Goal: Download file/media

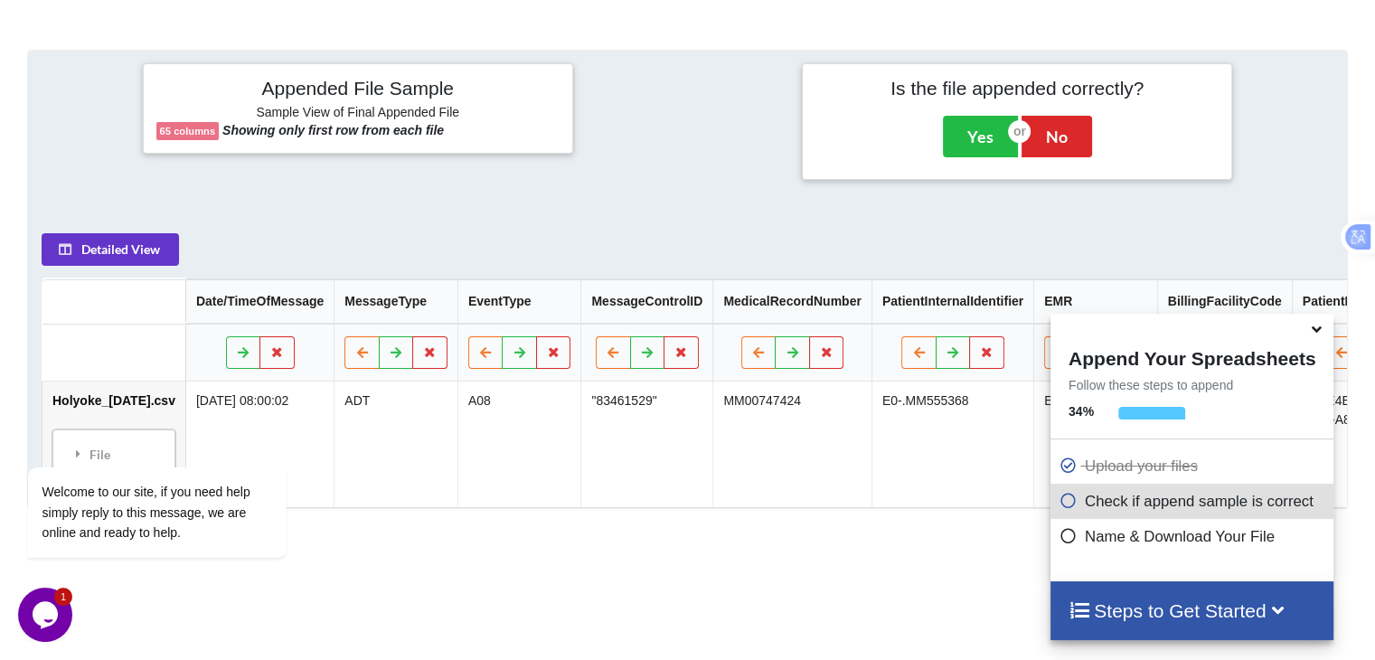
scroll to position [713, 0]
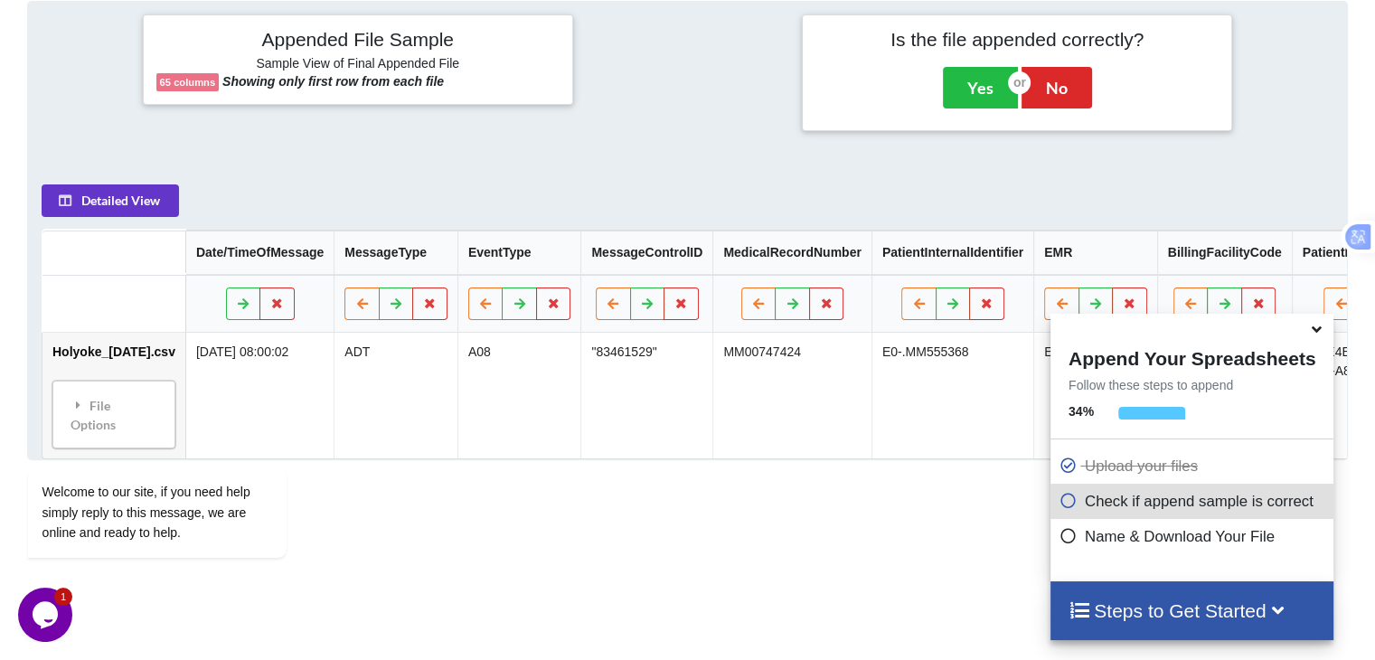
click at [1322, 338] on span at bounding box center [1318, 330] width 22 height 18
click at [1315, 334] on icon at bounding box center [1316, 326] width 19 height 16
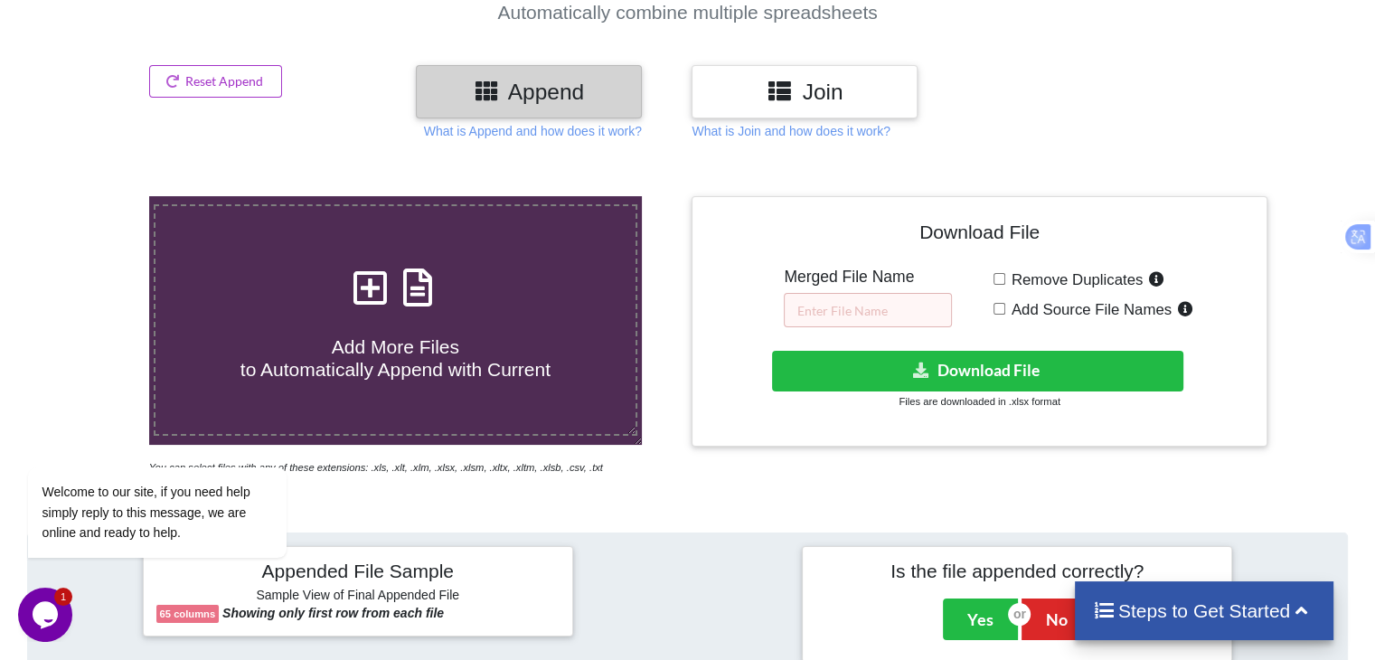
scroll to position [145, 0]
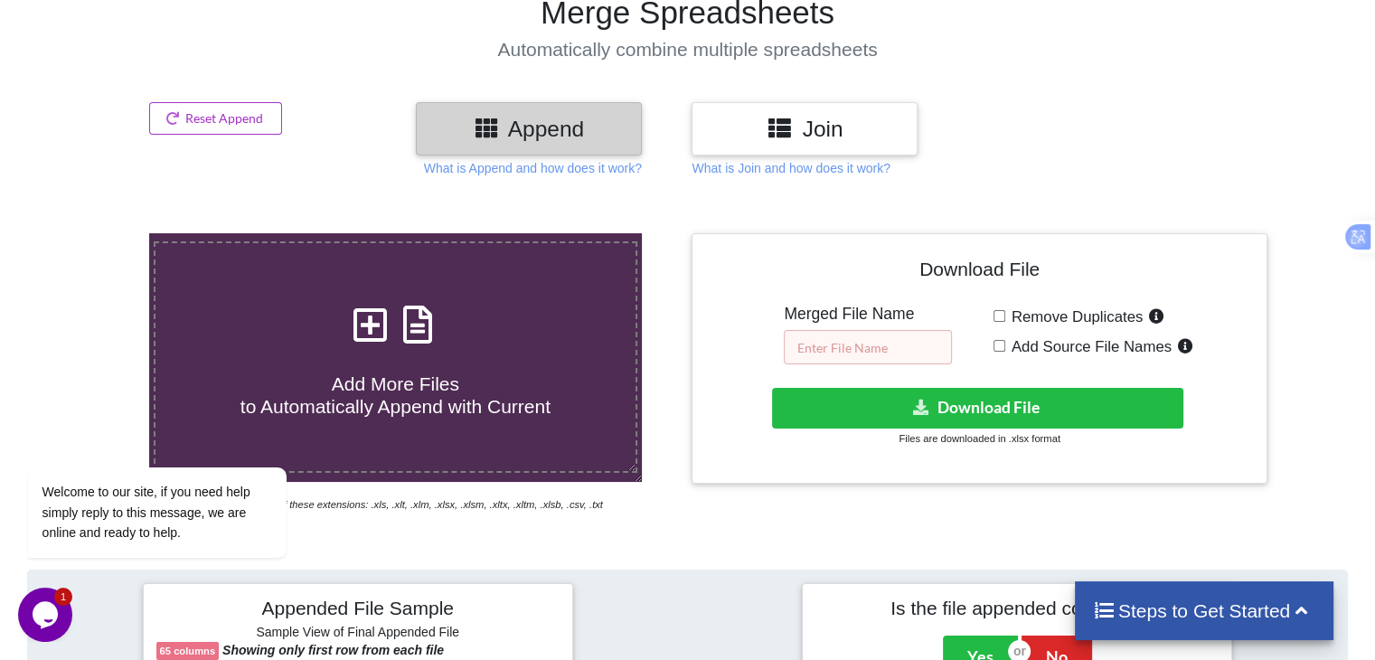
click at [941, 335] on input "text" at bounding box center [868, 347] width 168 height 34
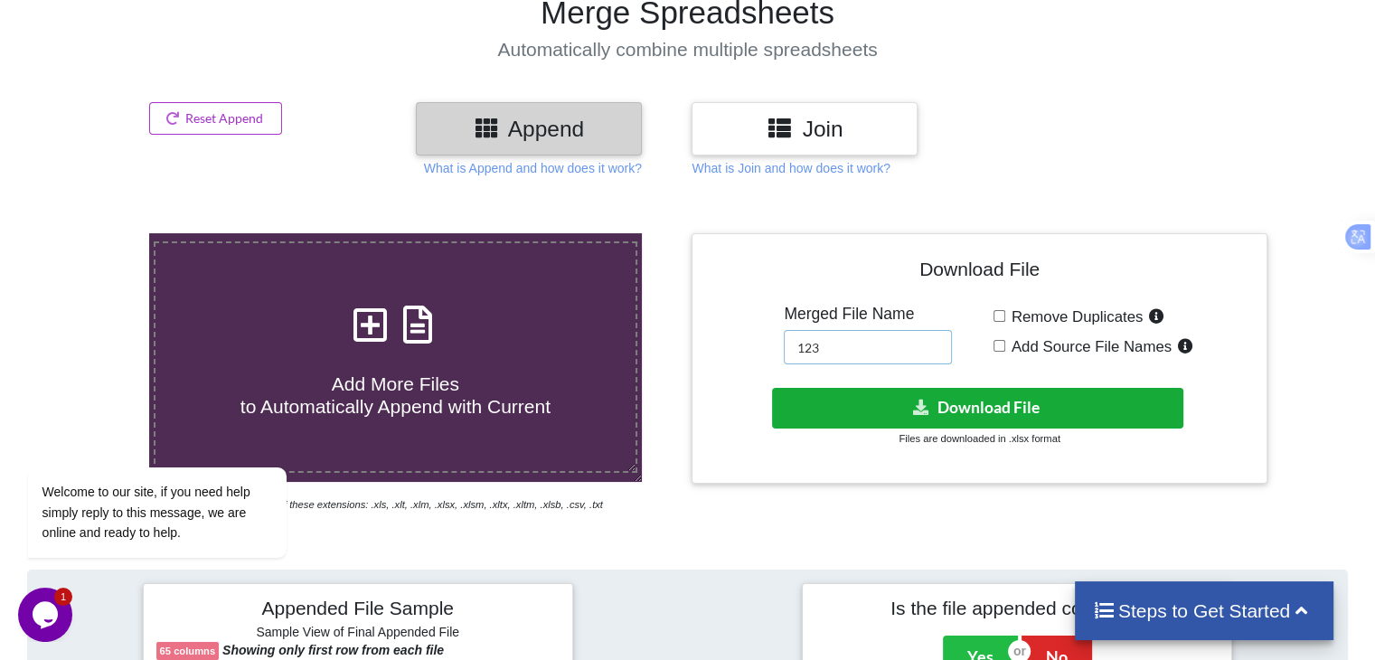
type input "123"
click at [1000, 402] on button "Download File" at bounding box center [977, 408] width 411 height 41
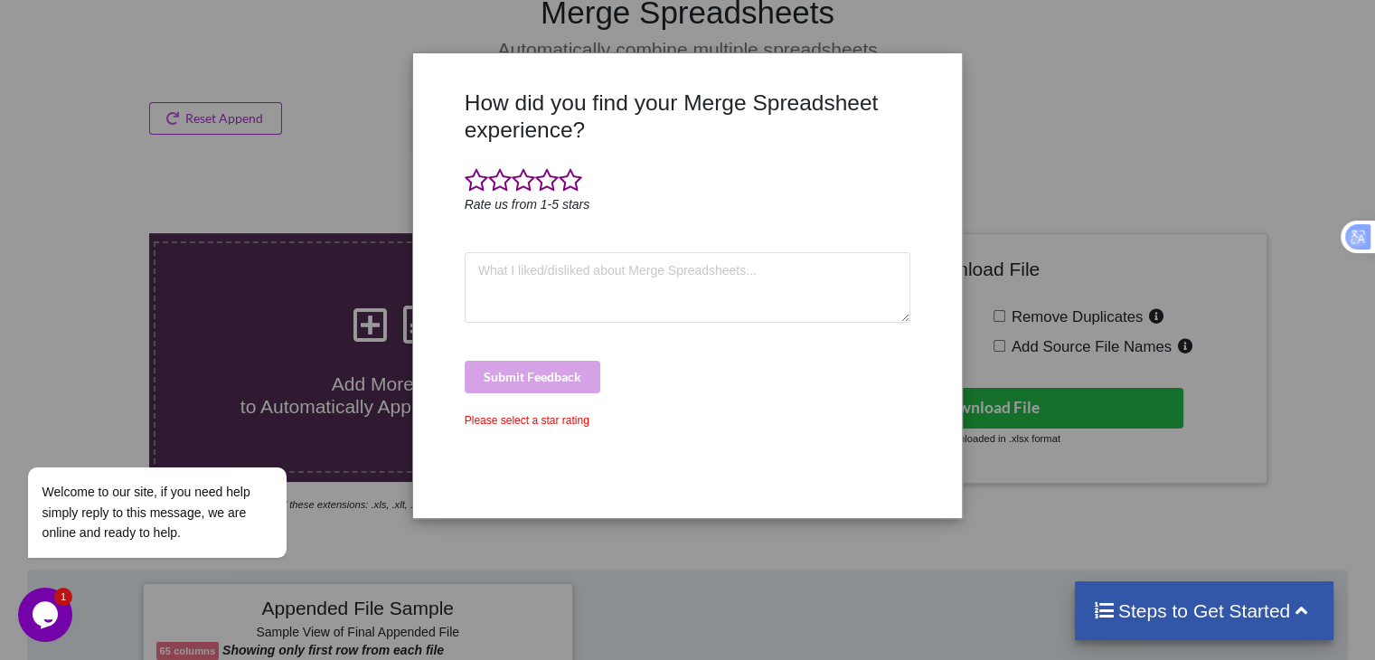
click at [1106, 62] on div "How did you find your Merge Spreadsheet experience? Rate us from 1-5 stars Subm…" at bounding box center [687, 330] width 1375 height 660
click at [686, 296] on textarea at bounding box center [688, 287] width 447 height 71
click at [1002, 201] on div "How did you find your Merge Spreadsheet experience? Rate us from 1-5 stars mnkj…" at bounding box center [687, 330] width 1375 height 660
click at [353, 100] on div "How did you find your Merge Spreadsheet experience? Rate us from 1-5 stars mnkj…" at bounding box center [687, 330] width 1375 height 660
click at [33, 444] on icon "Chat attention grabber" at bounding box center [39, 441] width 16 height 16
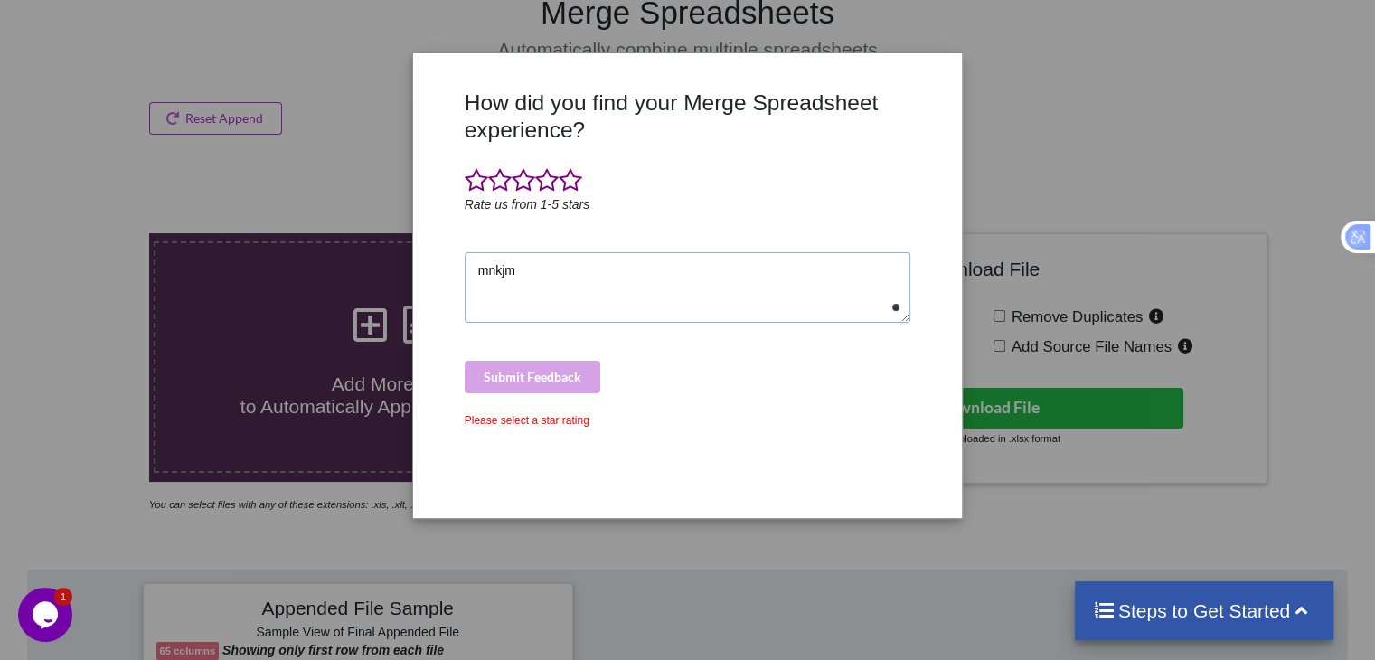
drag, startPoint x: 560, startPoint y: 276, endPoint x: 221, endPoint y: 295, distance: 340.4
click at [221, 295] on div "How did you find your Merge Spreadsheet experience? Rate us from 1-5 stars mnkj…" at bounding box center [687, 330] width 1375 height 660
type textarea "f"
type textarea "good"
click at [548, 183] on span at bounding box center [547, 180] width 24 height 25
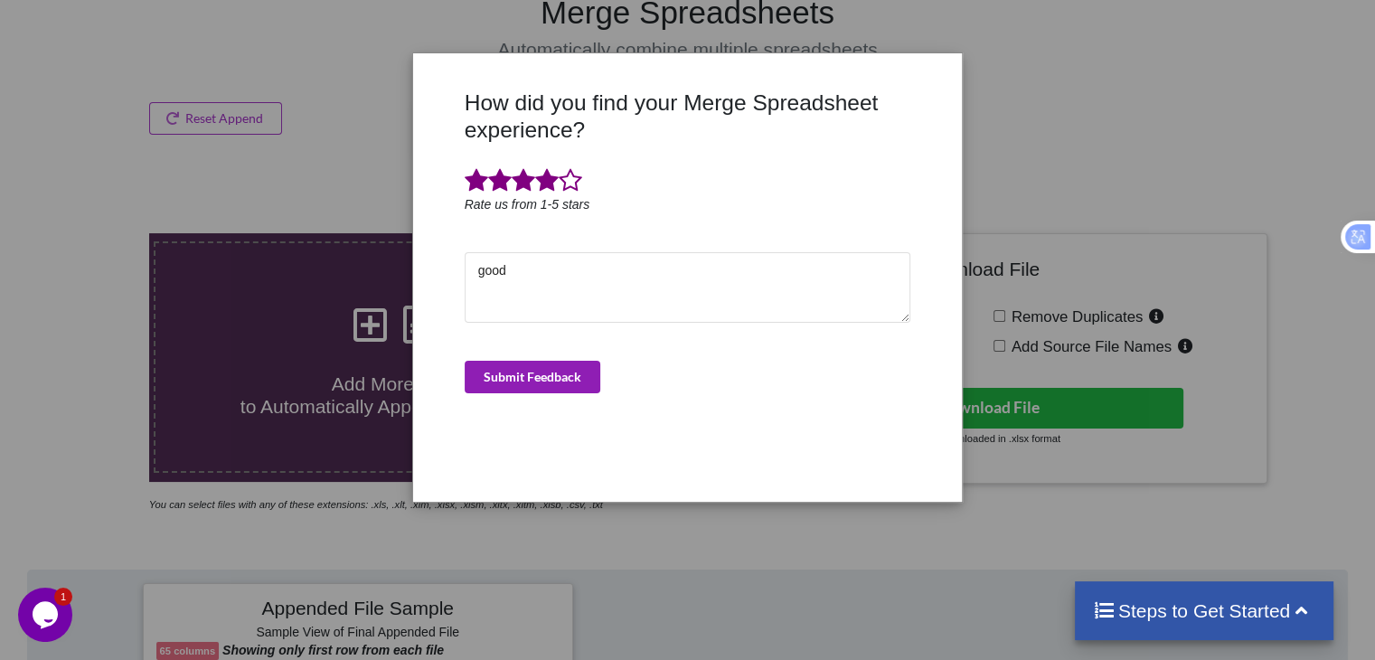
click at [549, 361] on button "Submit Feedback" at bounding box center [533, 377] width 136 height 33
click at [541, 373] on button "Submit Feedback" at bounding box center [533, 377] width 136 height 33
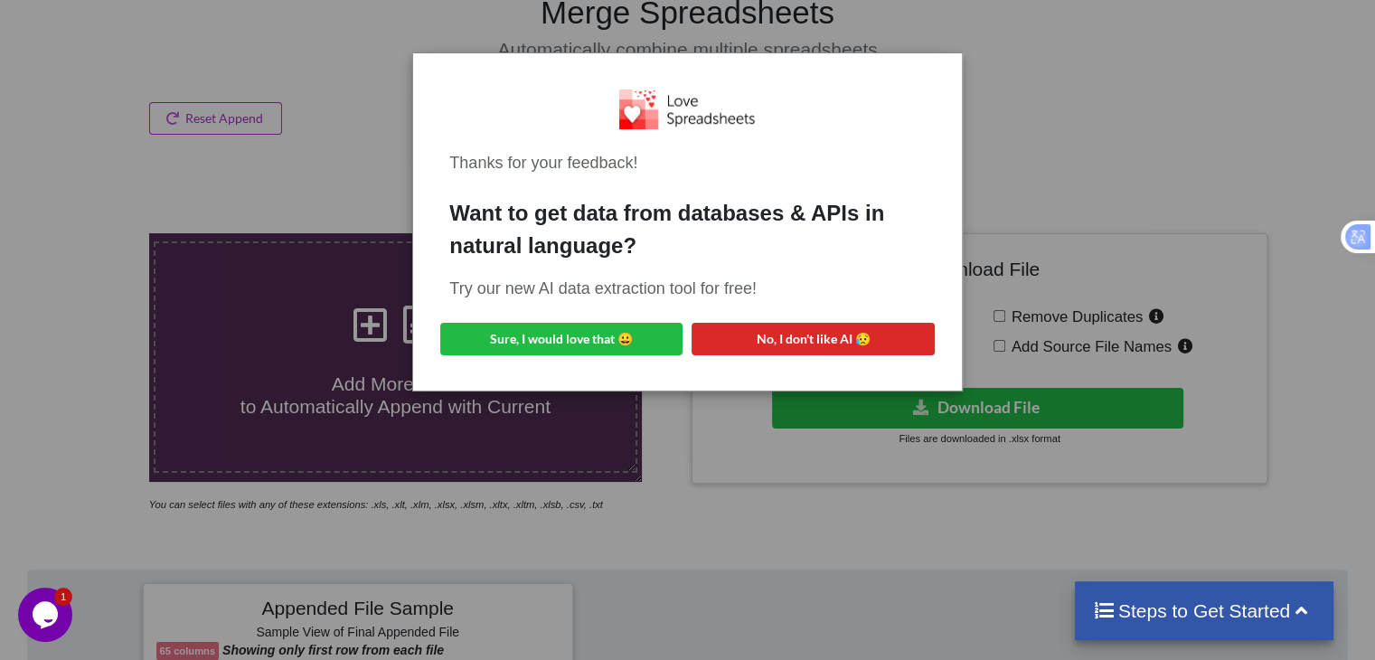
click at [1034, 157] on div "Thanks for your feedback! Want to get data from databases & APIs in natural lan…" at bounding box center [687, 330] width 1375 height 660
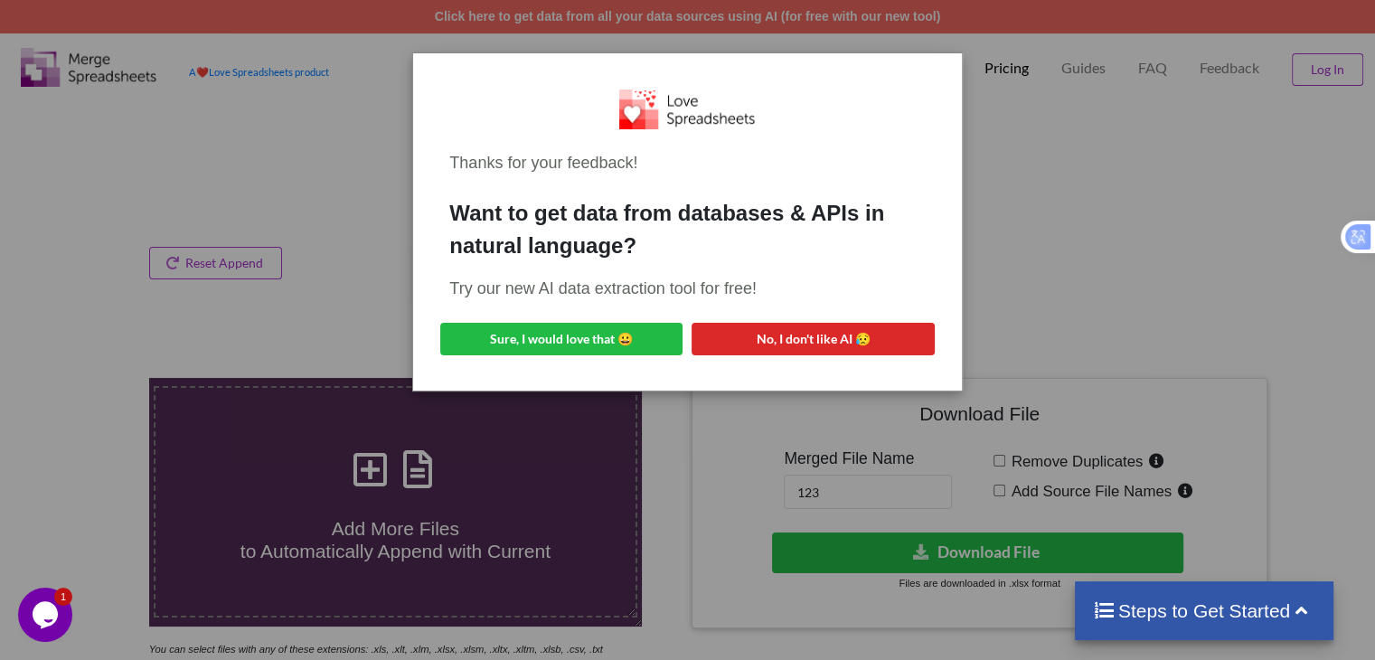
click at [1059, 179] on div "Thanks for your feedback! Want to get data from databases & APIs in natural lan…" at bounding box center [687, 330] width 1375 height 660
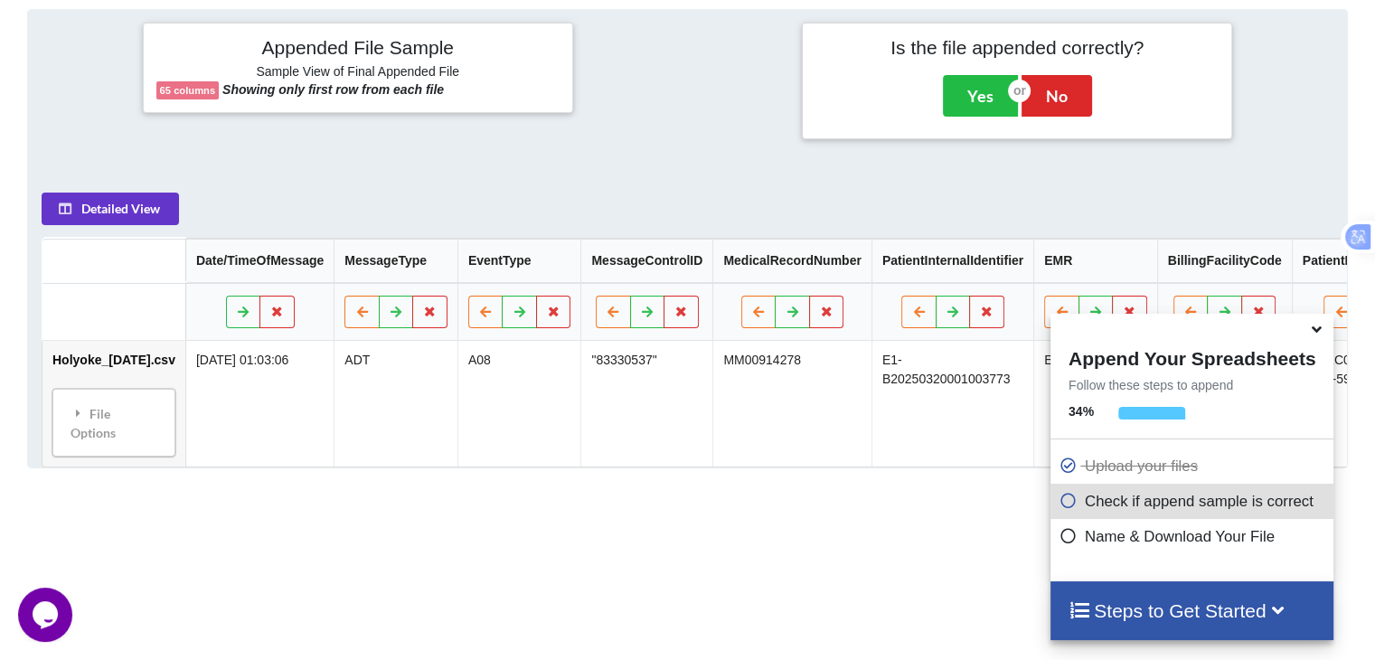
scroll to position [713, 0]
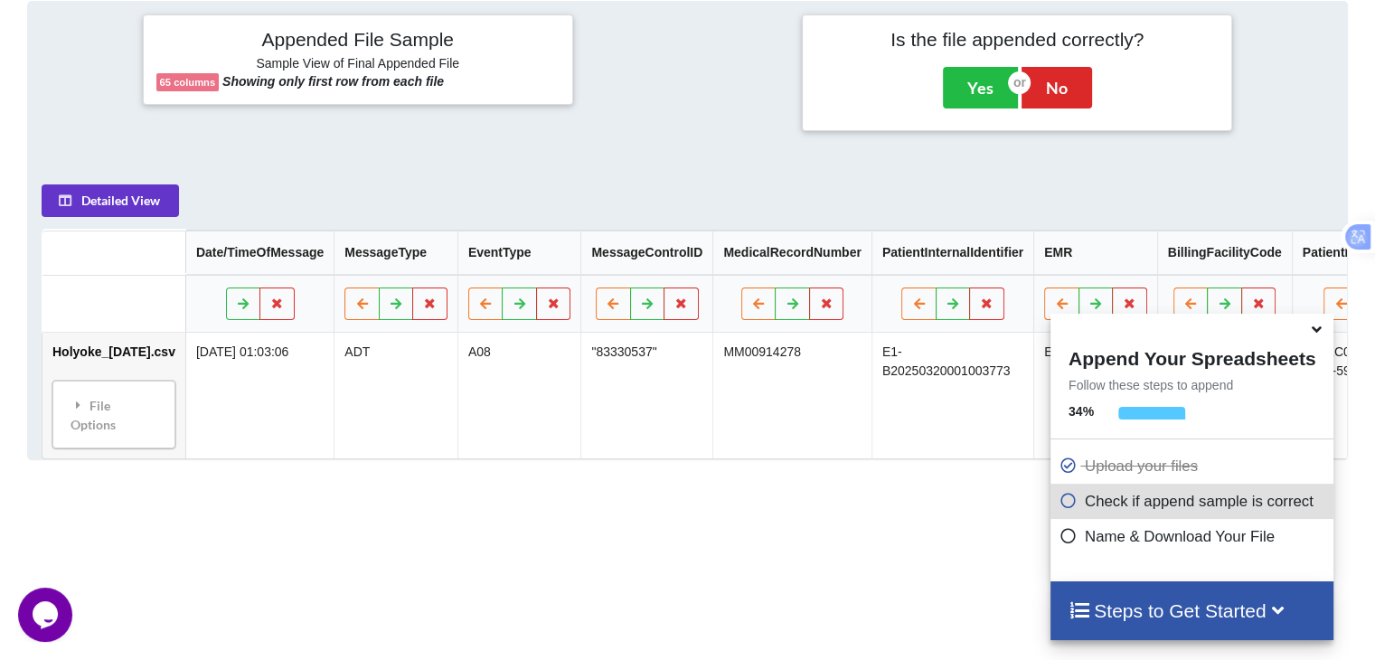
click at [1323, 334] on icon at bounding box center [1316, 326] width 19 height 16
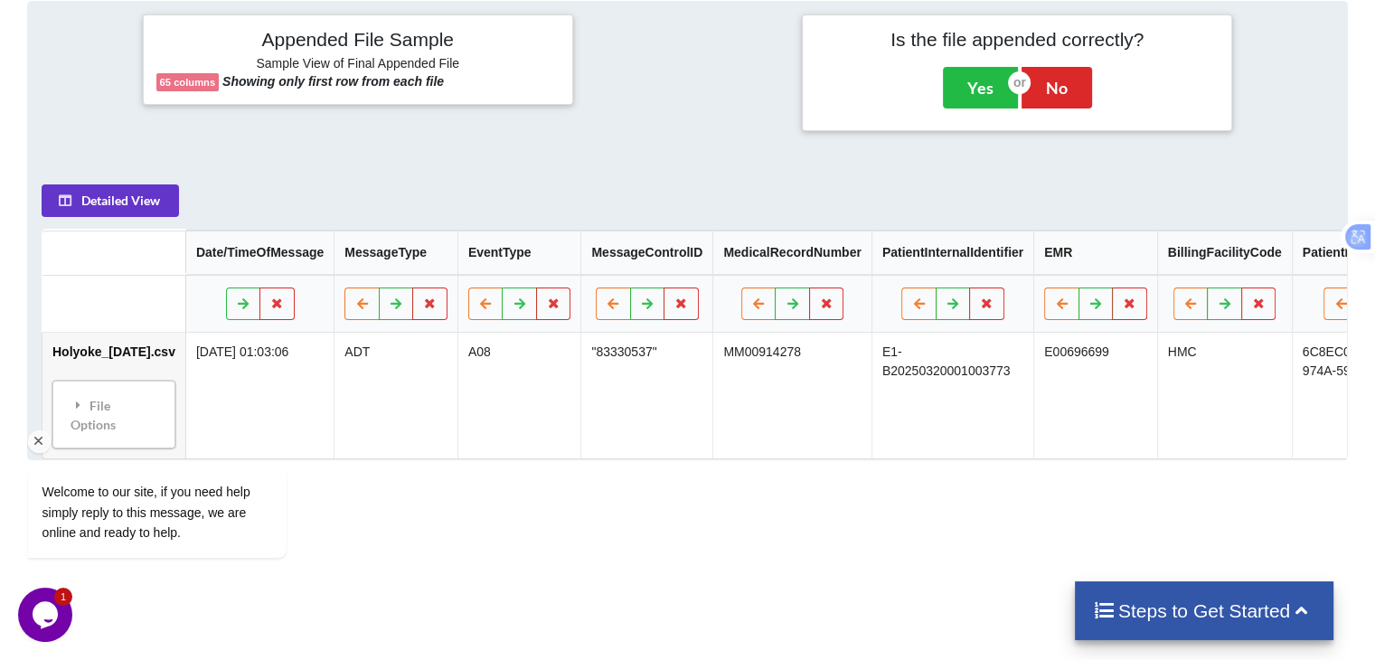
click at [72, 433] on div at bounding box center [181, 441] width 306 height 23
click at [36, 442] on icon "Chat attention grabber" at bounding box center [39, 441] width 16 height 16
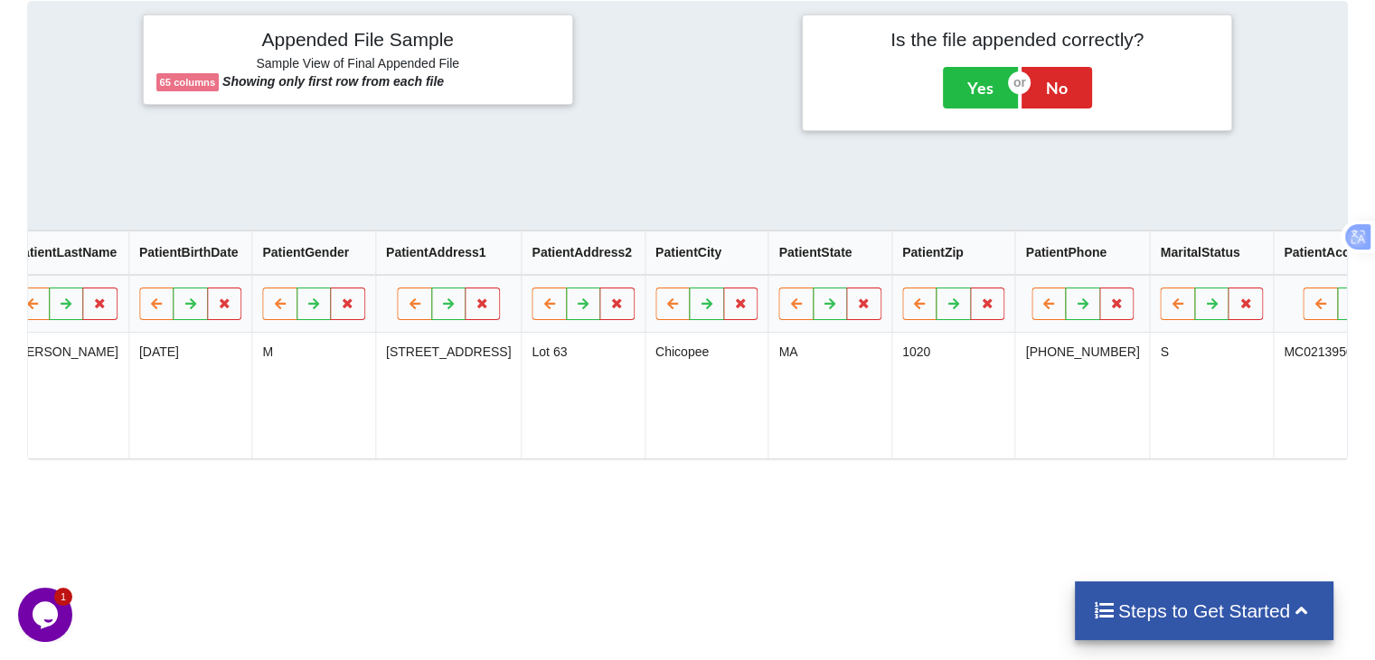
scroll to position [0, 0]
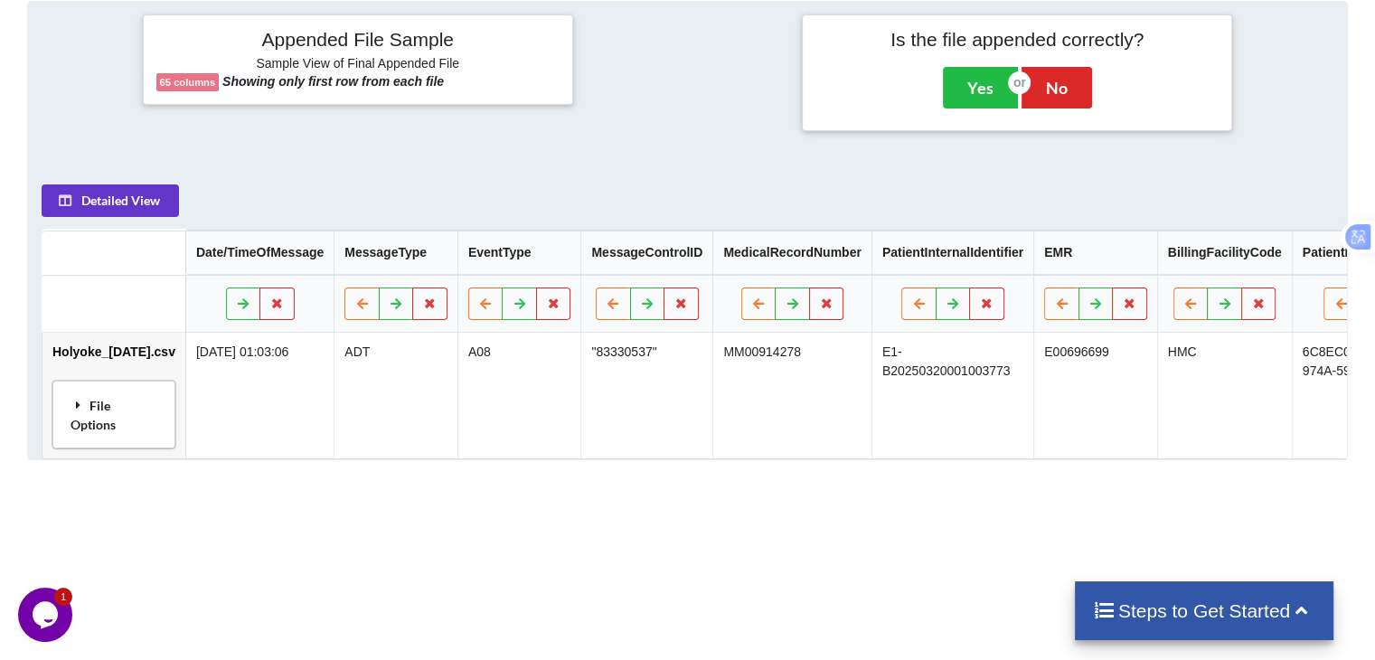
click at [102, 442] on div "File Options" at bounding box center [114, 414] width 112 height 57
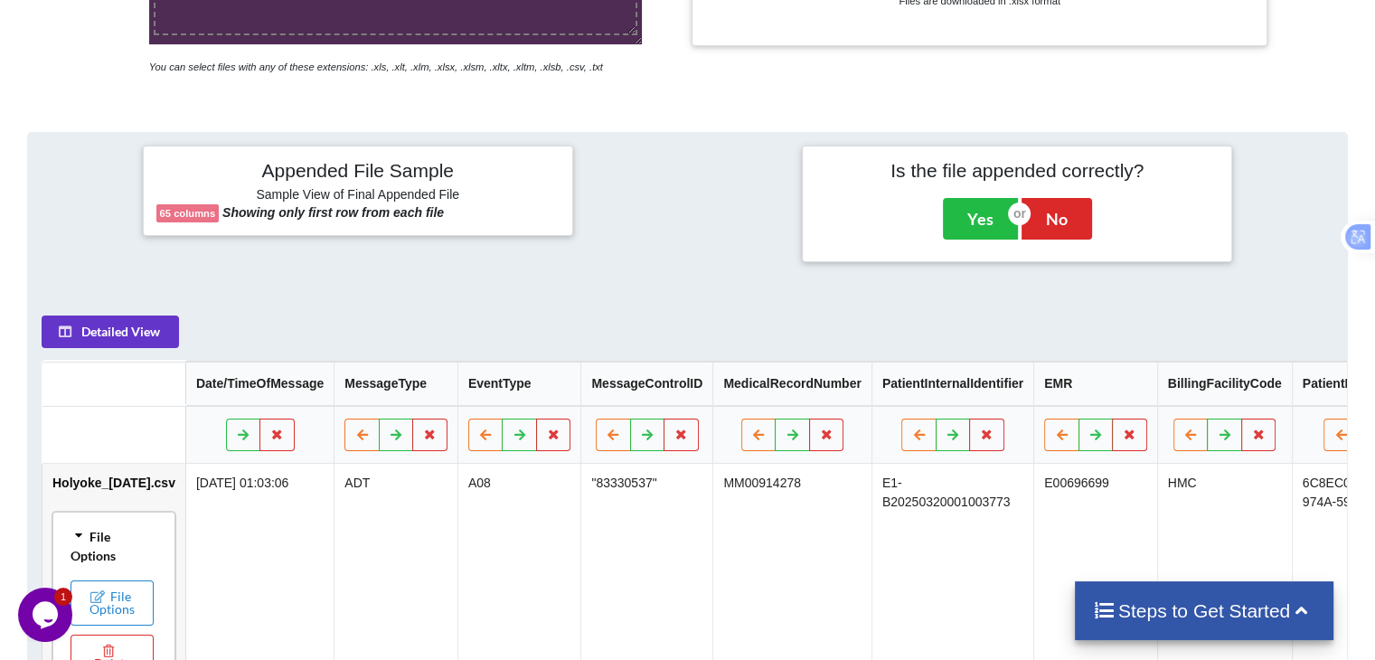
scroll to position [574, 0]
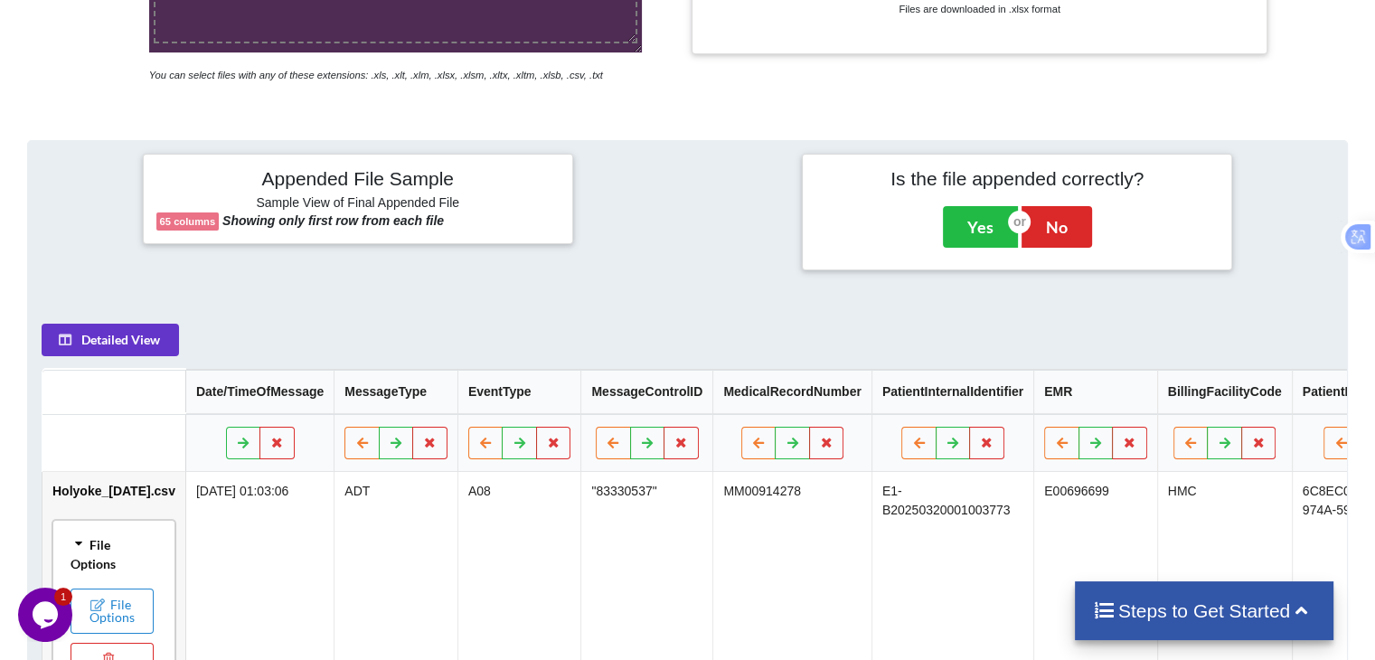
click at [102, 511] on td "Holyoke_[DATE].csv File Options File Options Delete File" at bounding box center [113, 621] width 143 height 299
click at [979, 229] on button "Yes" at bounding box center [980, 227] width 75 height 42
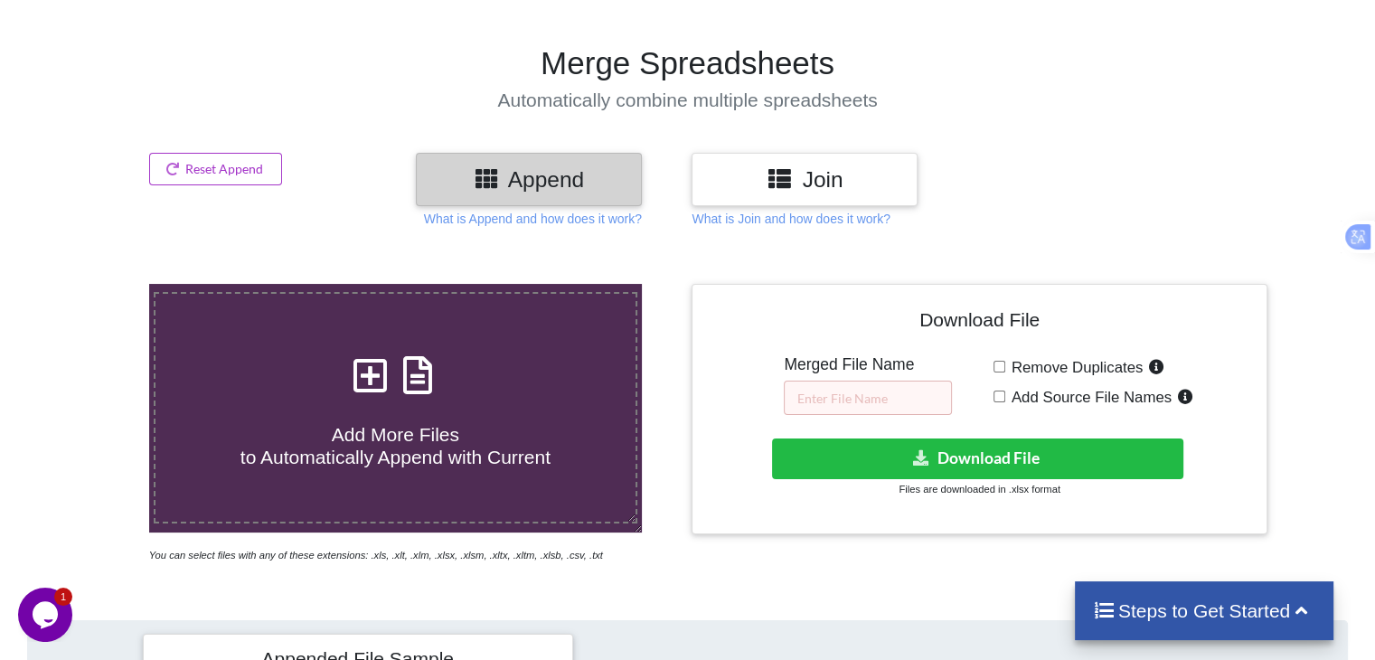
scroll to position [79, 0]
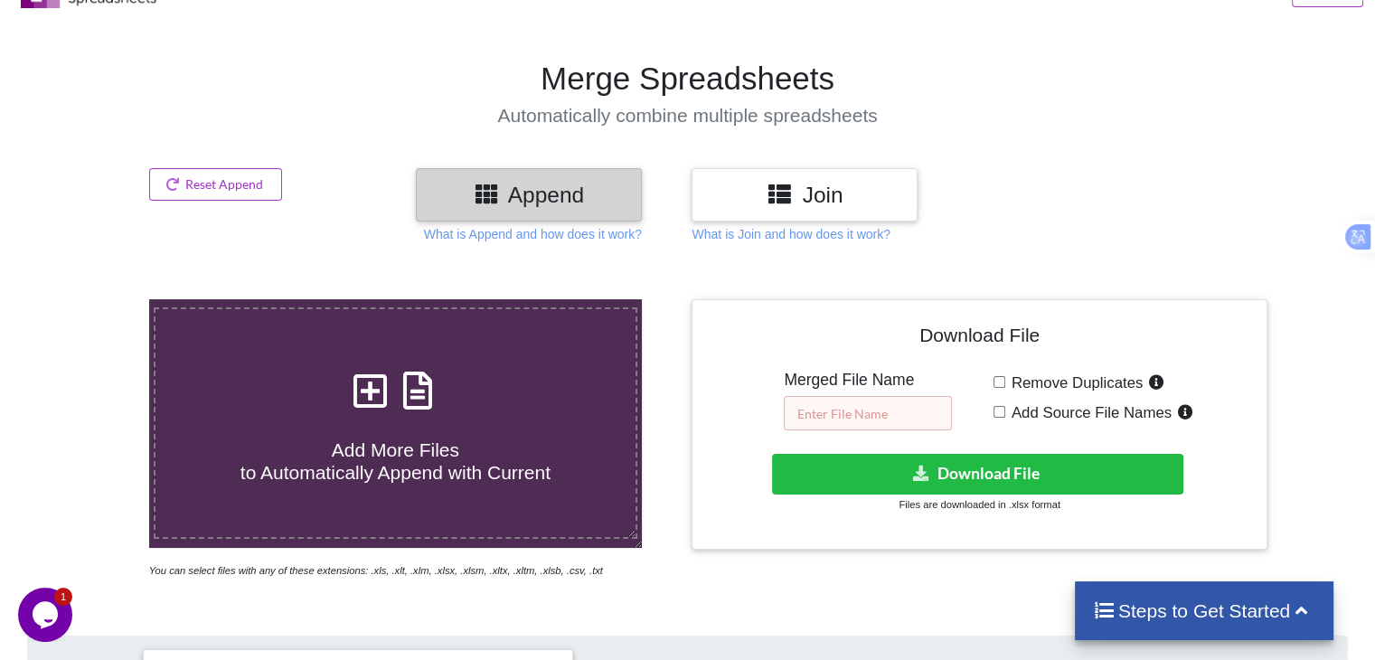
click at [886, 403] on input "text" at bounding box center [868, 413] width 168 height 34
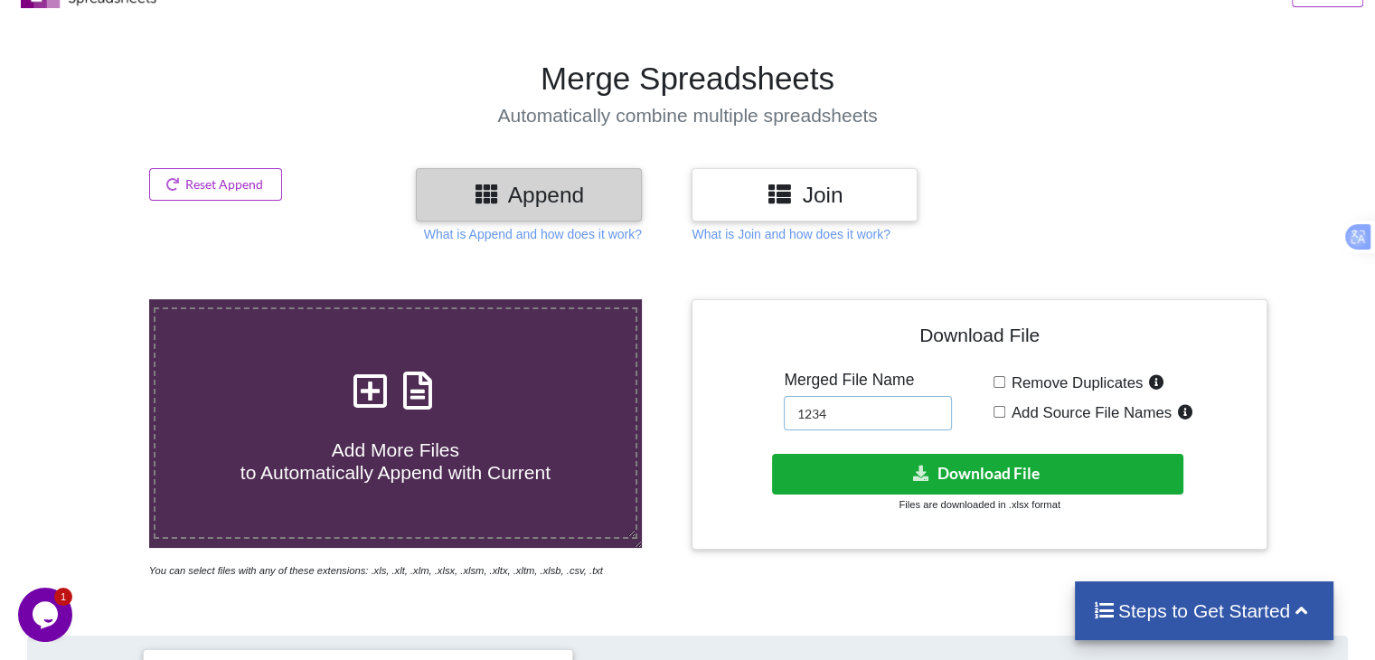
type input "1234"
click at [962, 485] on button "Download File" at bounding box center [977, 474] width 411 height 41
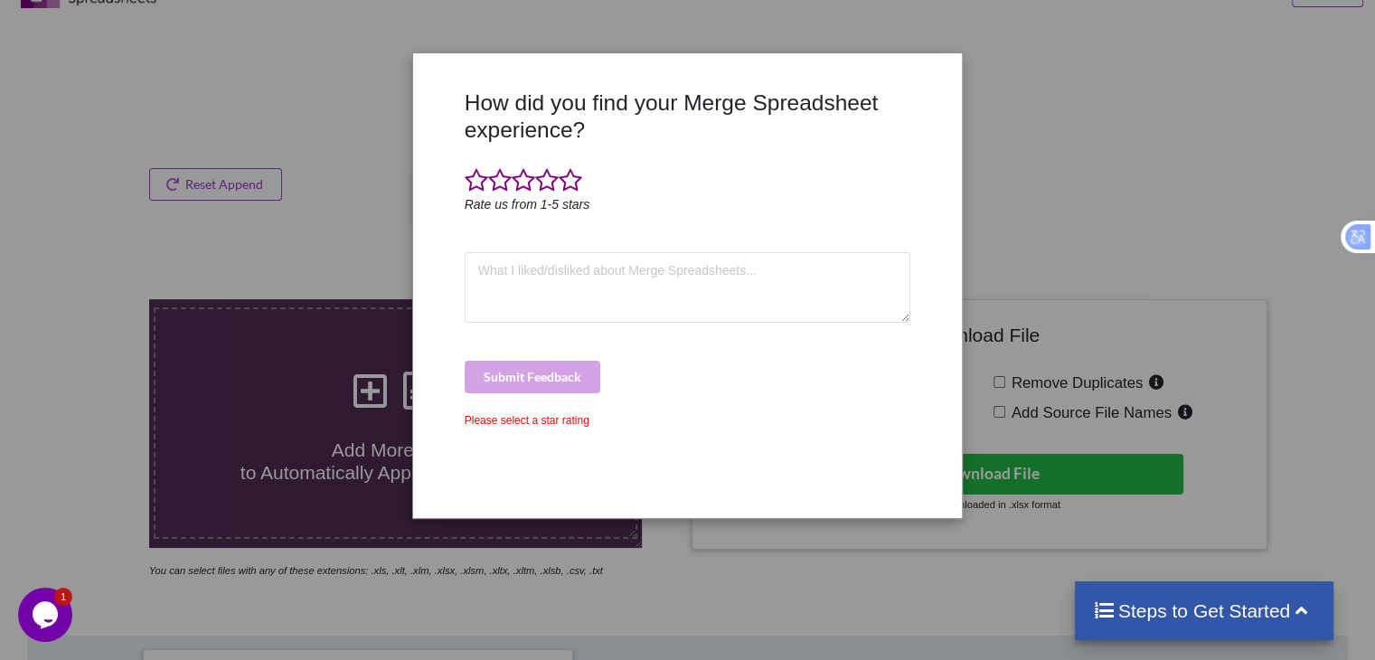
click at [998, 222] on div "How did you find your Merge Spreadsheet experience? Rate us from 1-5 stars Subm…" at bounding box center [687, 330] width 1375 height 660
